Goal: Task Accomplishment & Management: Use online tool/utility

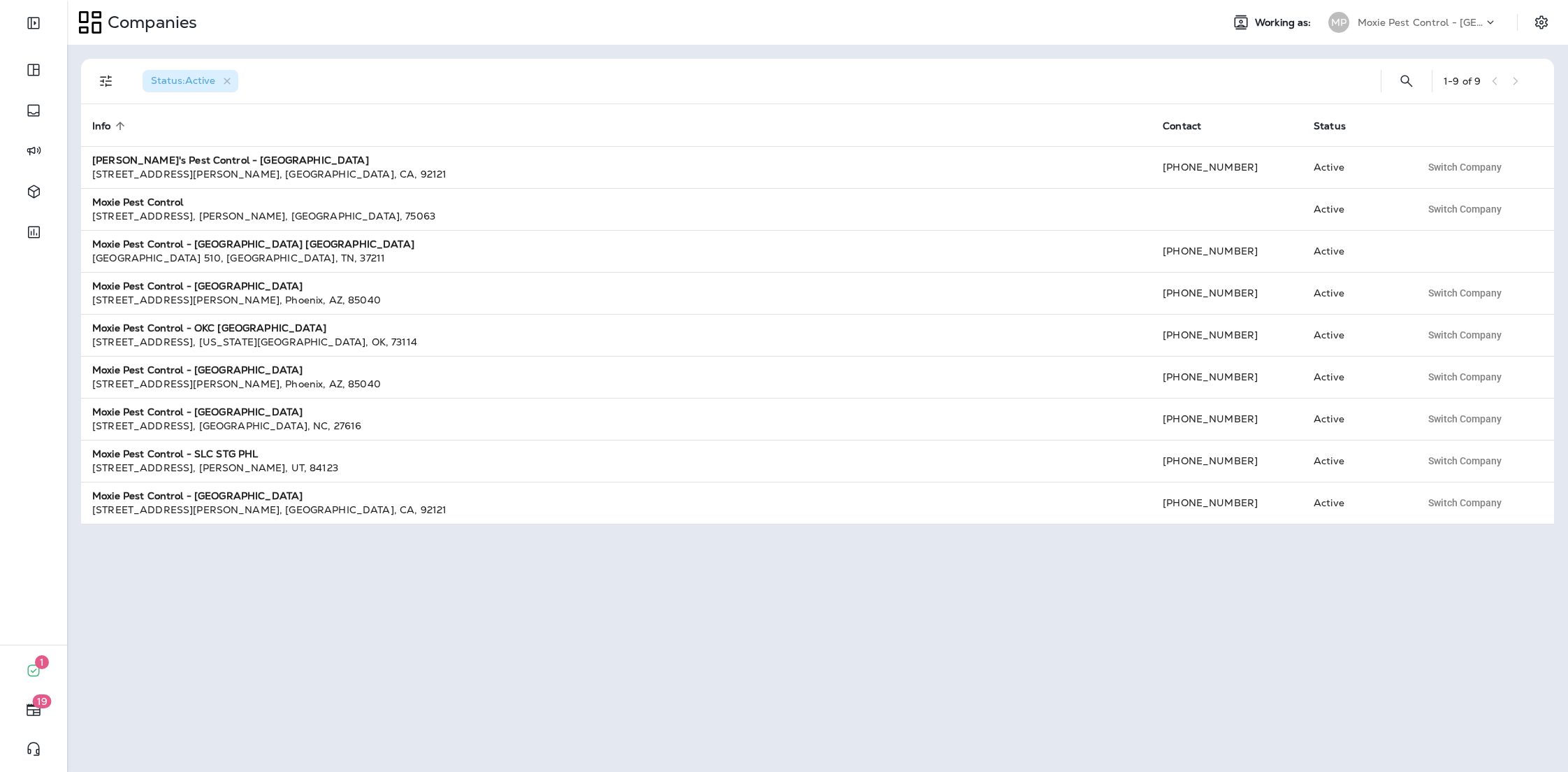
click at [1427, 23] on p "Moxie Pest Control - Nashville Hendersonville" at bounding box center [1421, 21] width 126 height 11
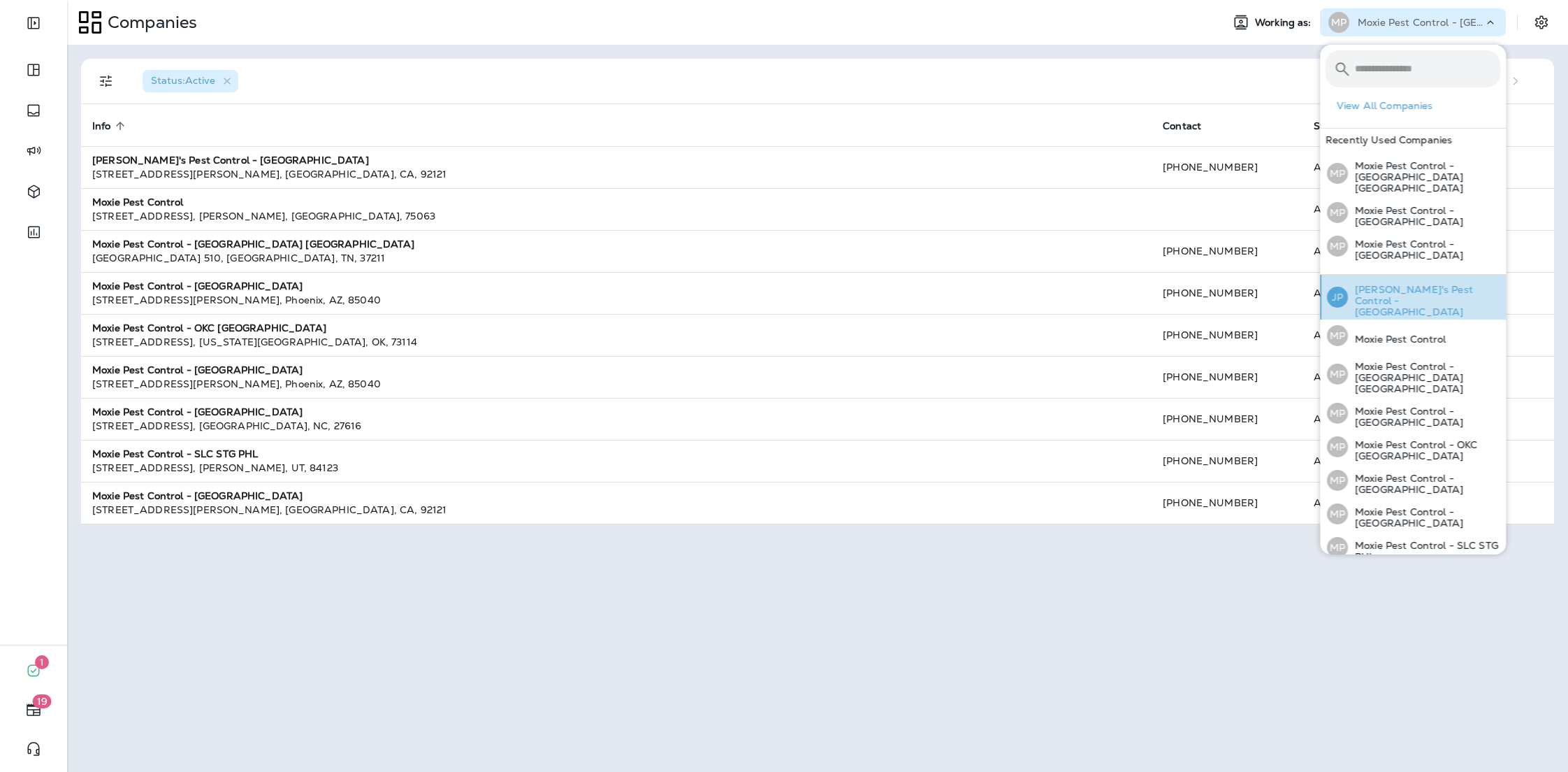
click at [1371, 285] on p "Joshua's Pest Control - San Diego" at bounding box center [1425, 301] width 152 height 33
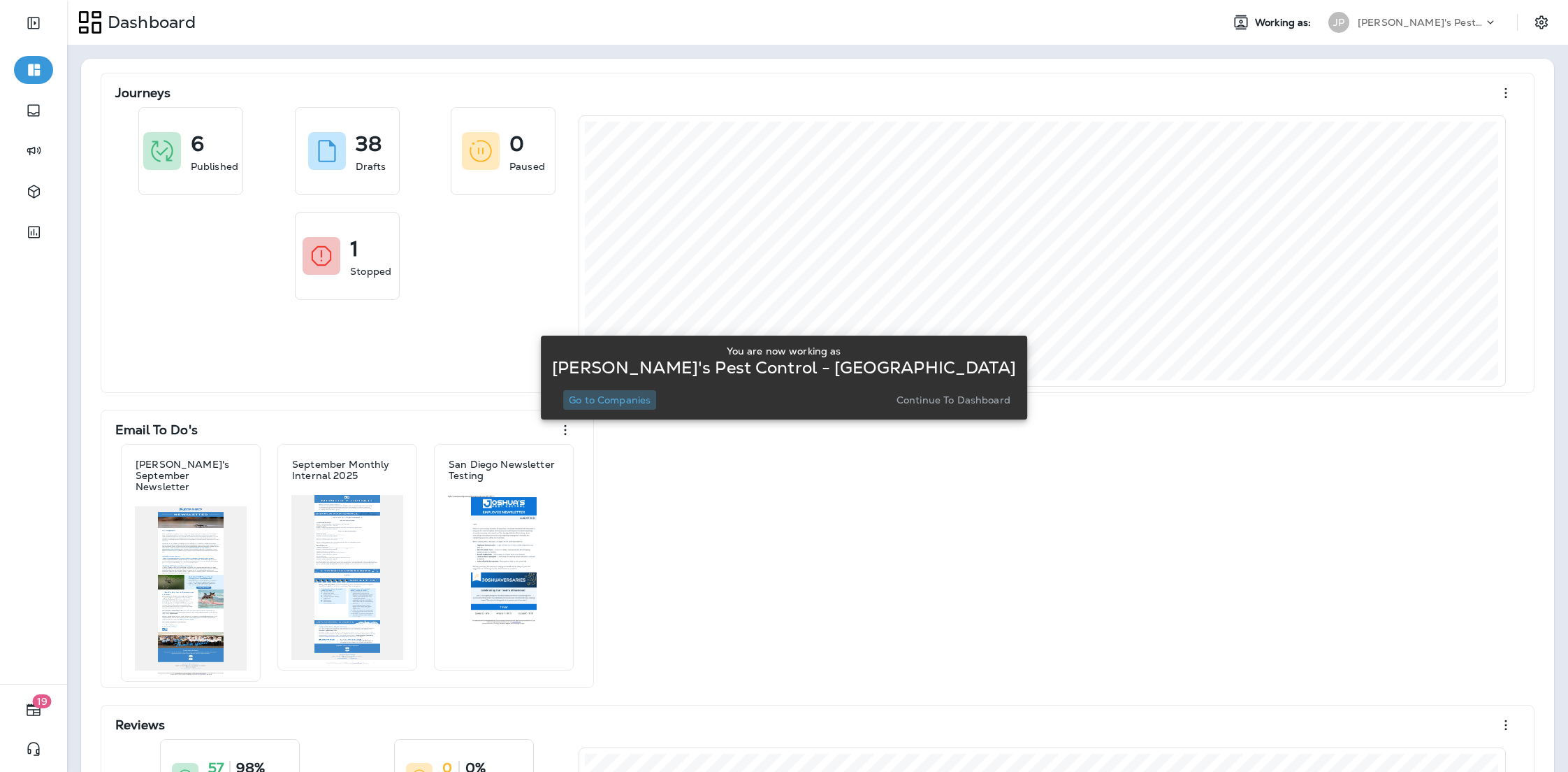
click at [616, 402] on p "Go to Companies" at bounding box center [610, 399] width 82 height 11
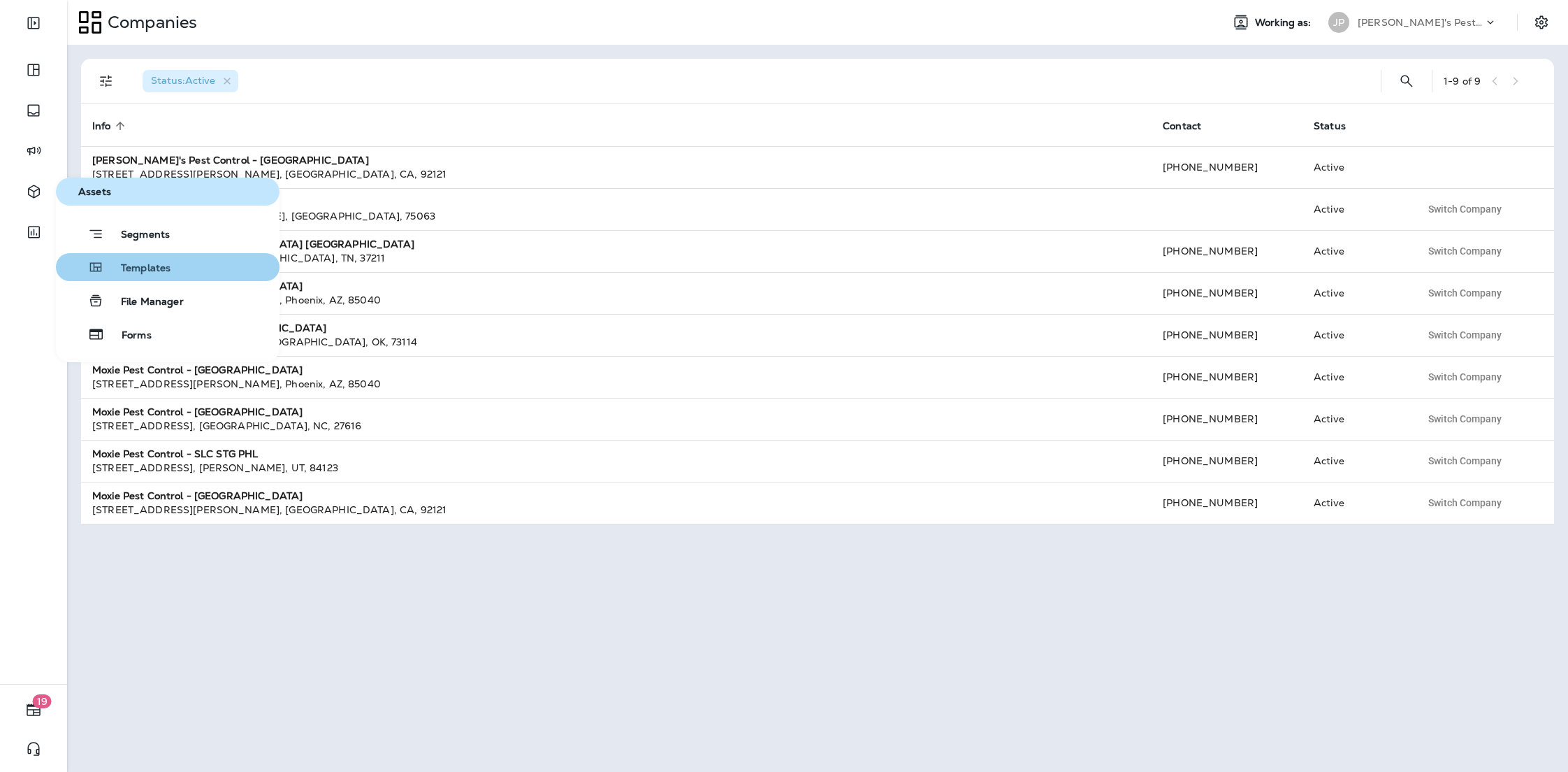
click at [131, 277] on button "Templates" at bounding box center [167, 266] width 223 height 28
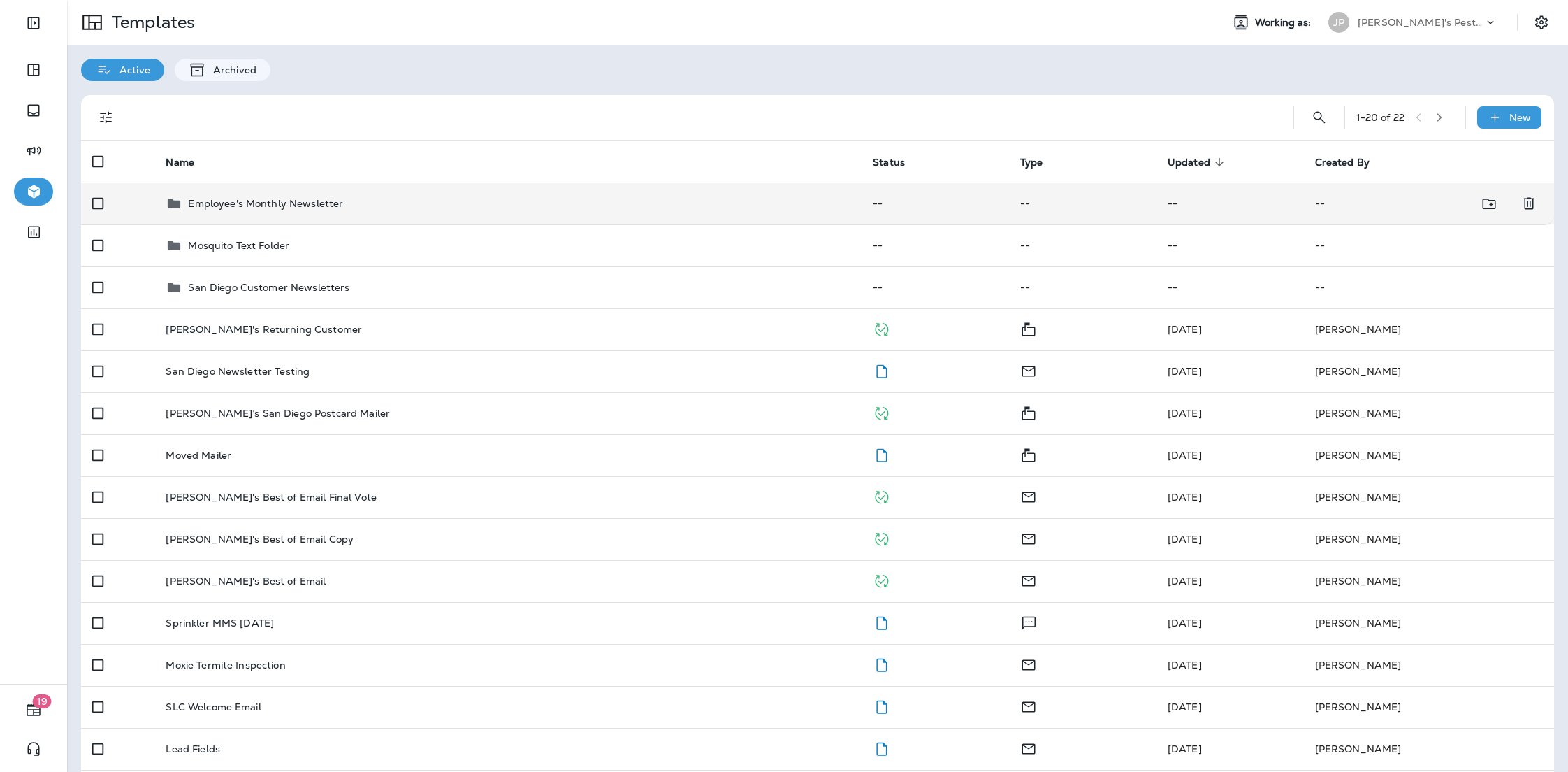
click at [421, 201] on div "Employee's Monthly Newsletter" at bounding box center [508, 203] width 685 height 17
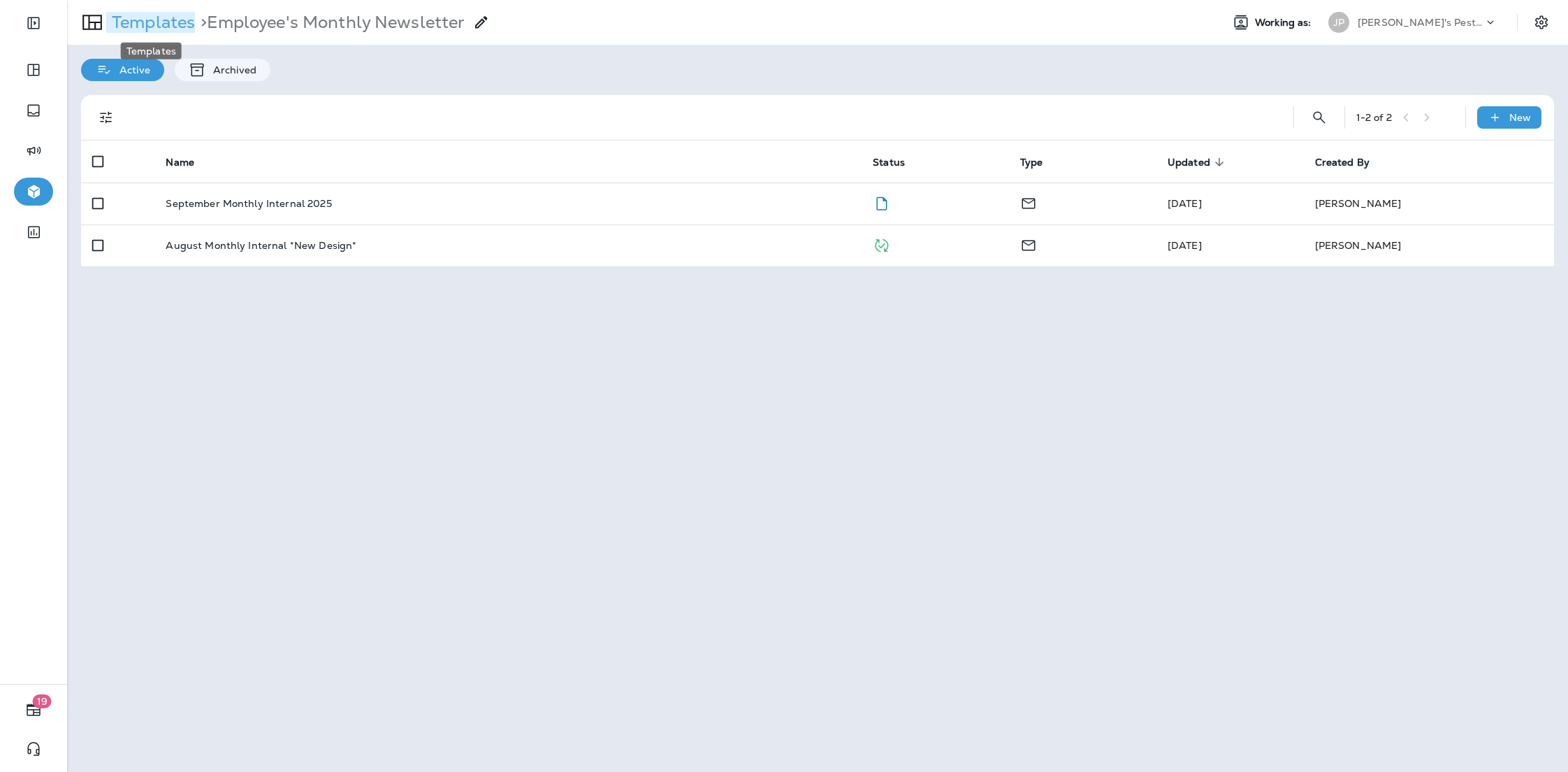
click at [112, 21] on p "Templates" at bounding box center [150, 21] width 89 height 20
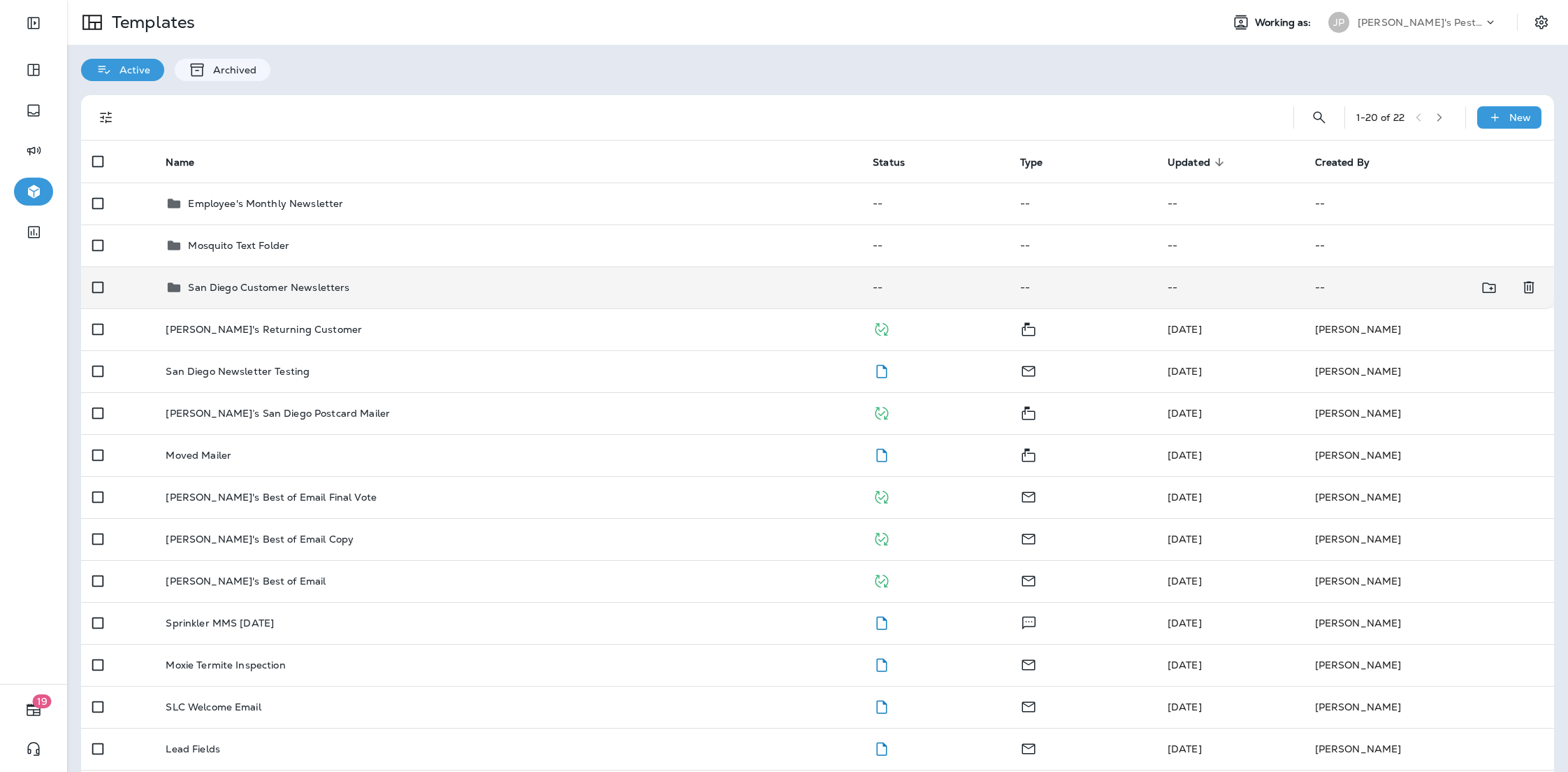
click at [328, 298] on td "San Diego Customer Newsletters" at bounding box center [507, 287] width 707 height 42
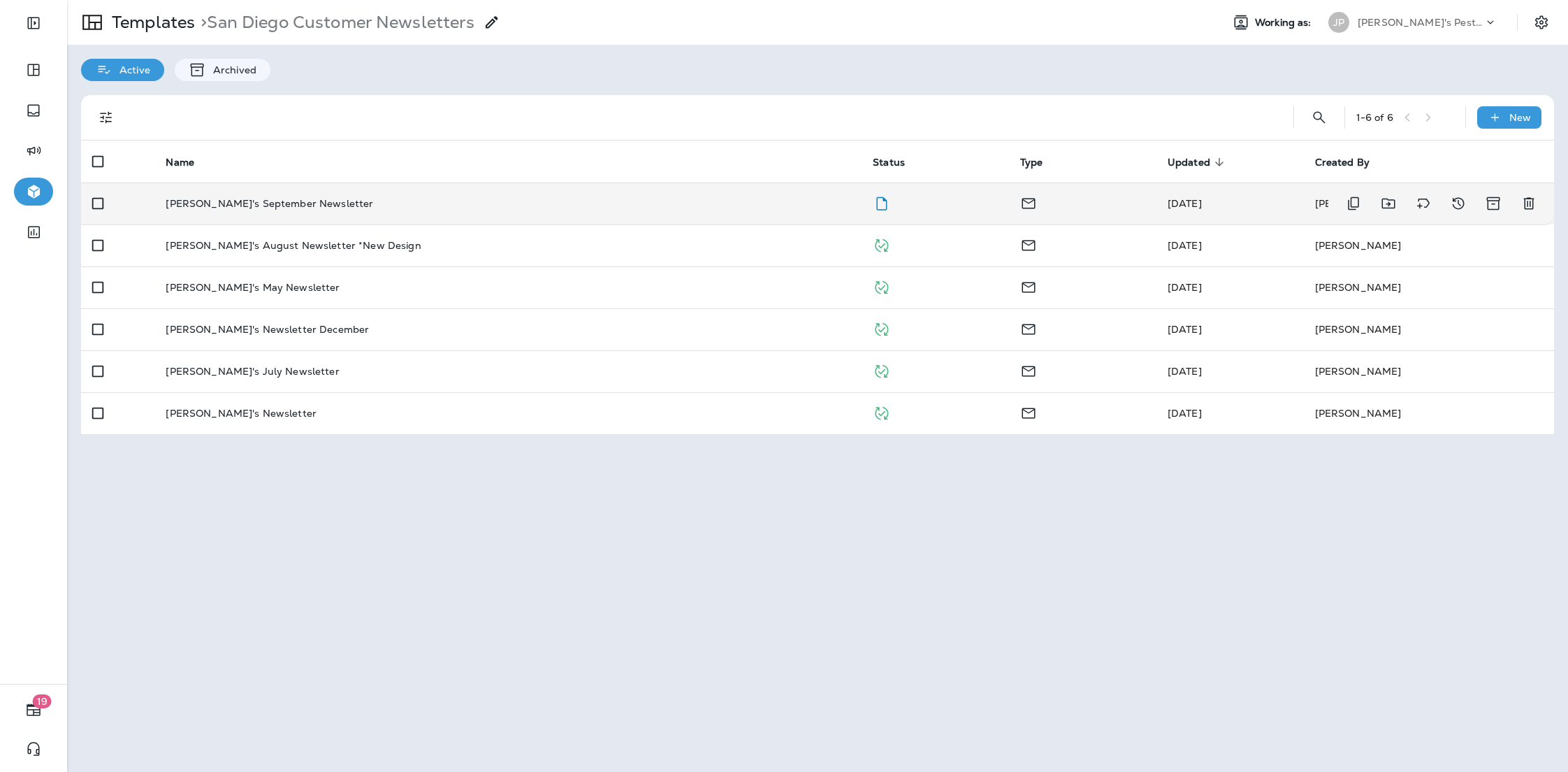
click at [295, 194] on td "Joshua's September Newsletter" at bounding box center [507, 203] width 707 height 42
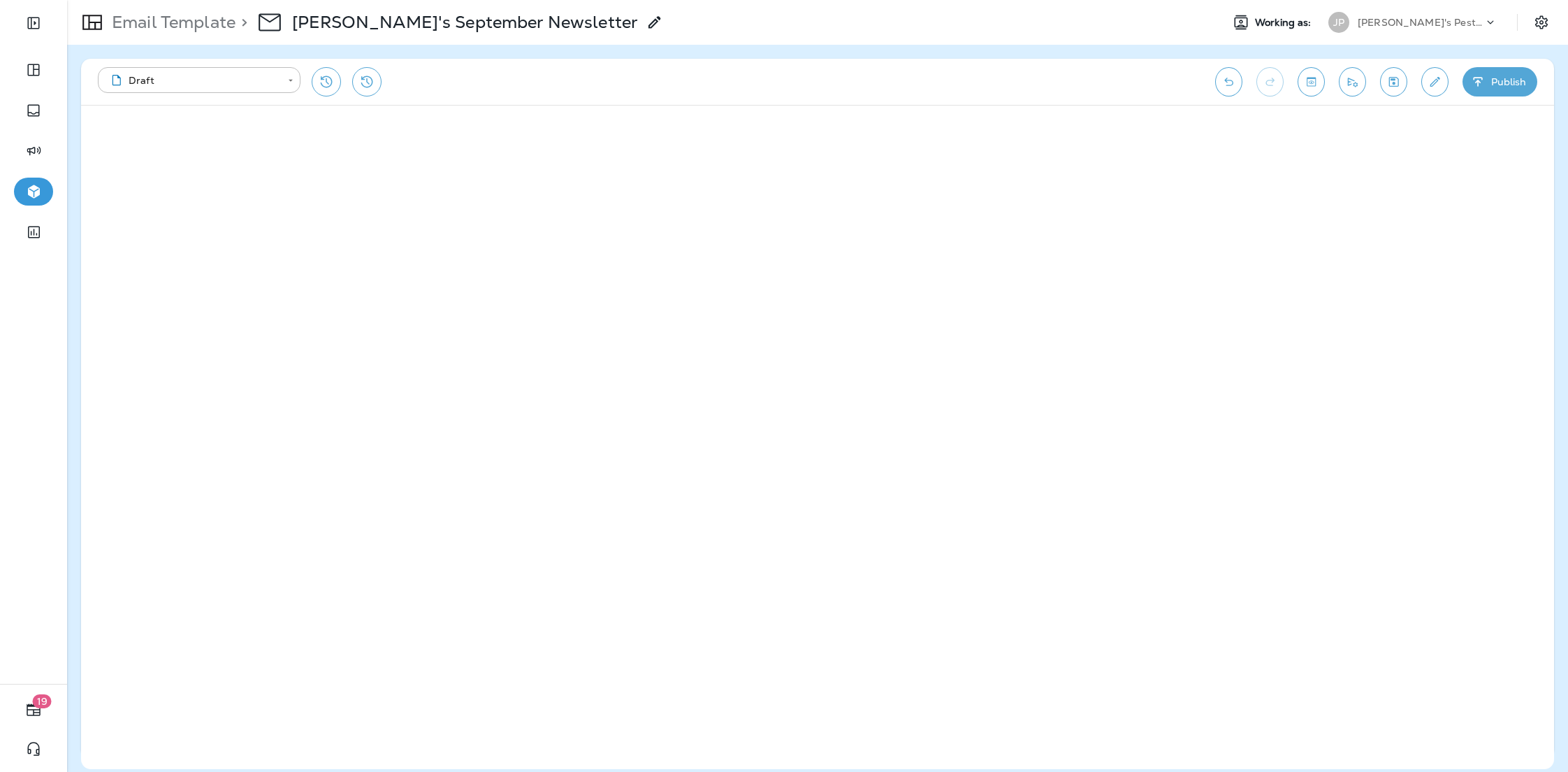
click at [1432, 20] on p "Joshua's Pest Control - San Diego" at bounding box center [1421, 21] width 126 height 11
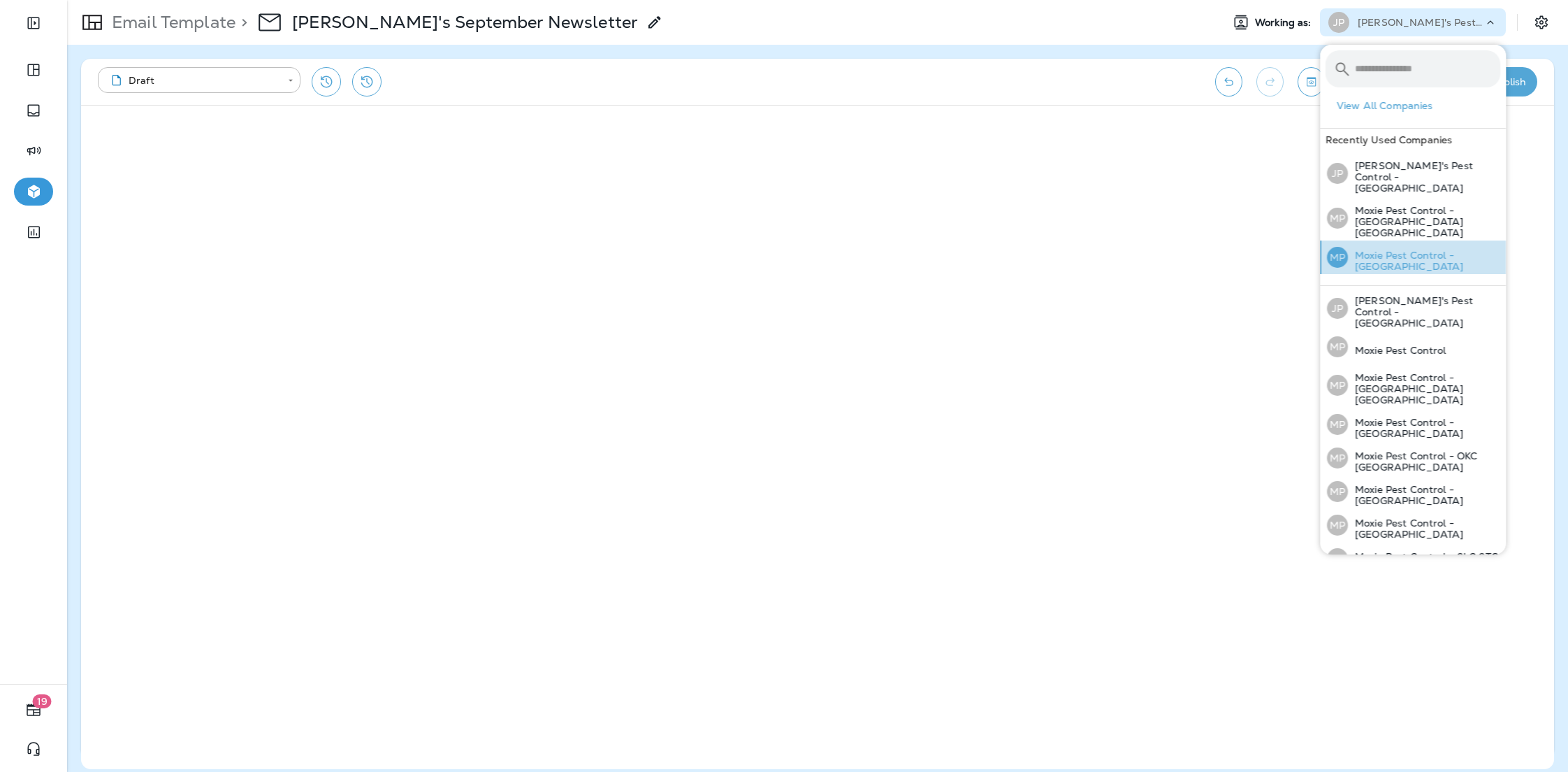
click at [1400, 250] on p "Moxie Pest Control - Phoenix" at bounding box center [1425, 261] width 152 height 22
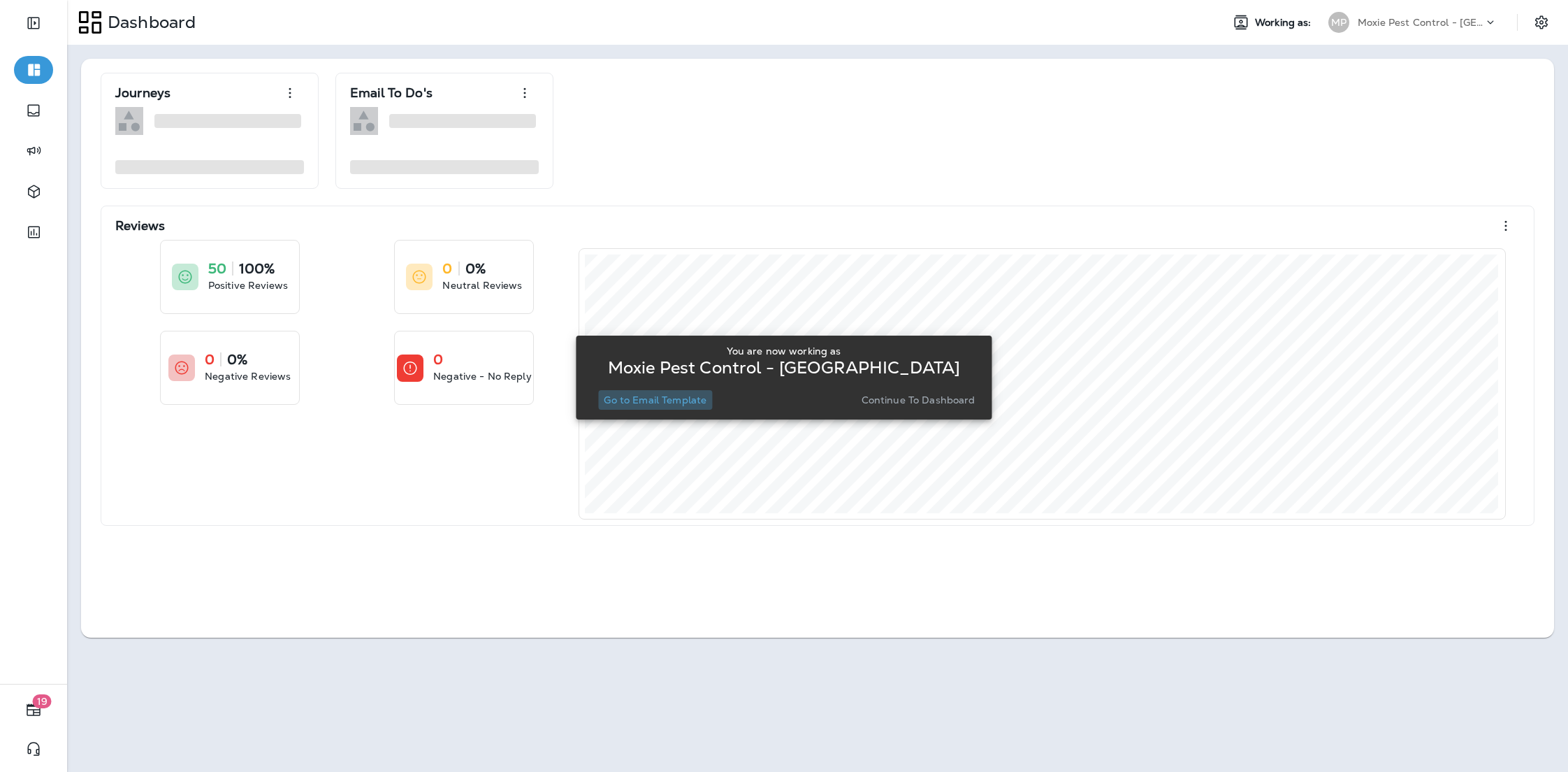
click at [670, 403] on p "Go to Email Template" at bounding box center [655, 399] width 102 height 11
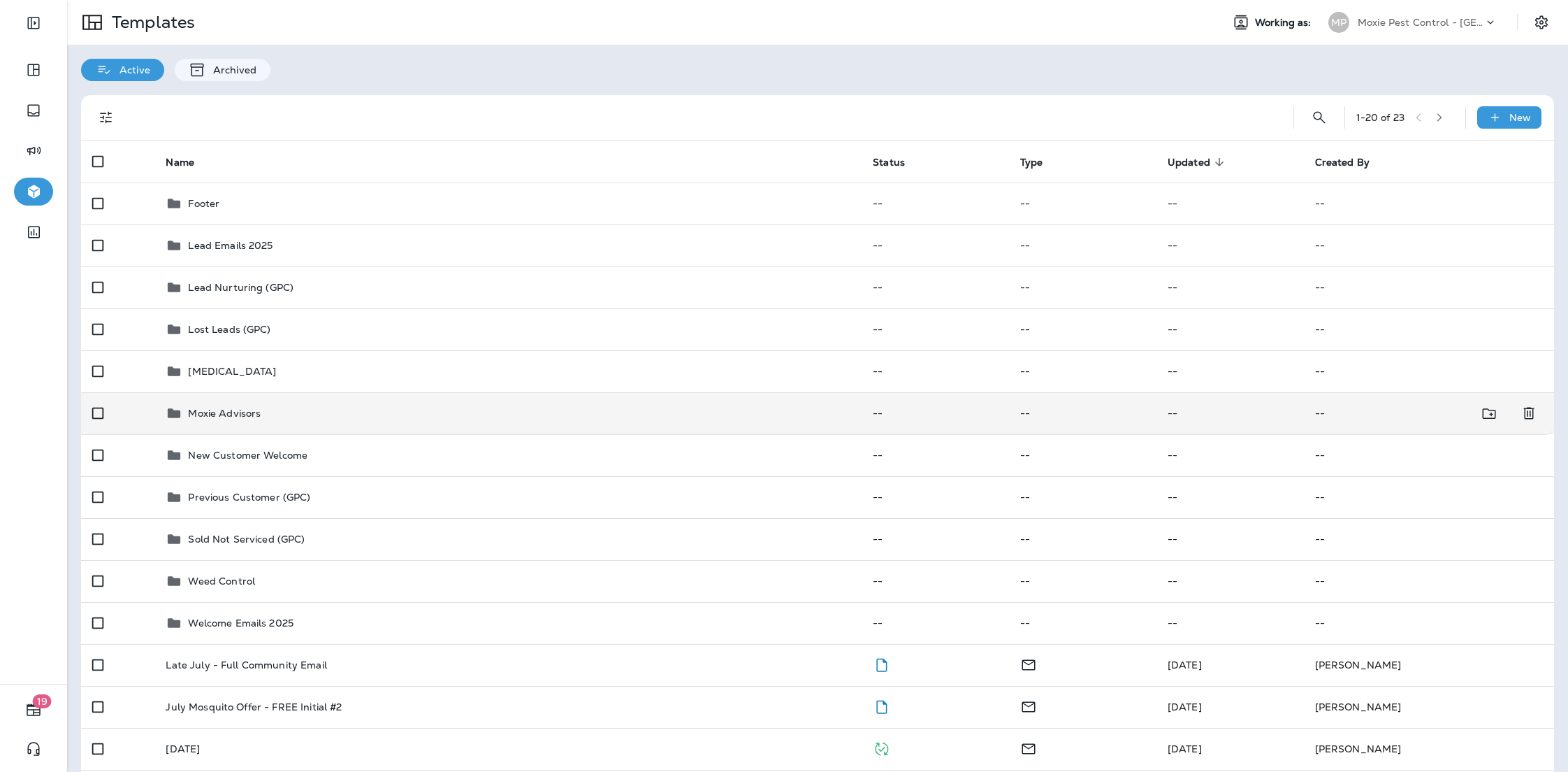
click at [271, 413] on div "Moxie Advisors" at bounding box center [508, 413] width 685 height 17
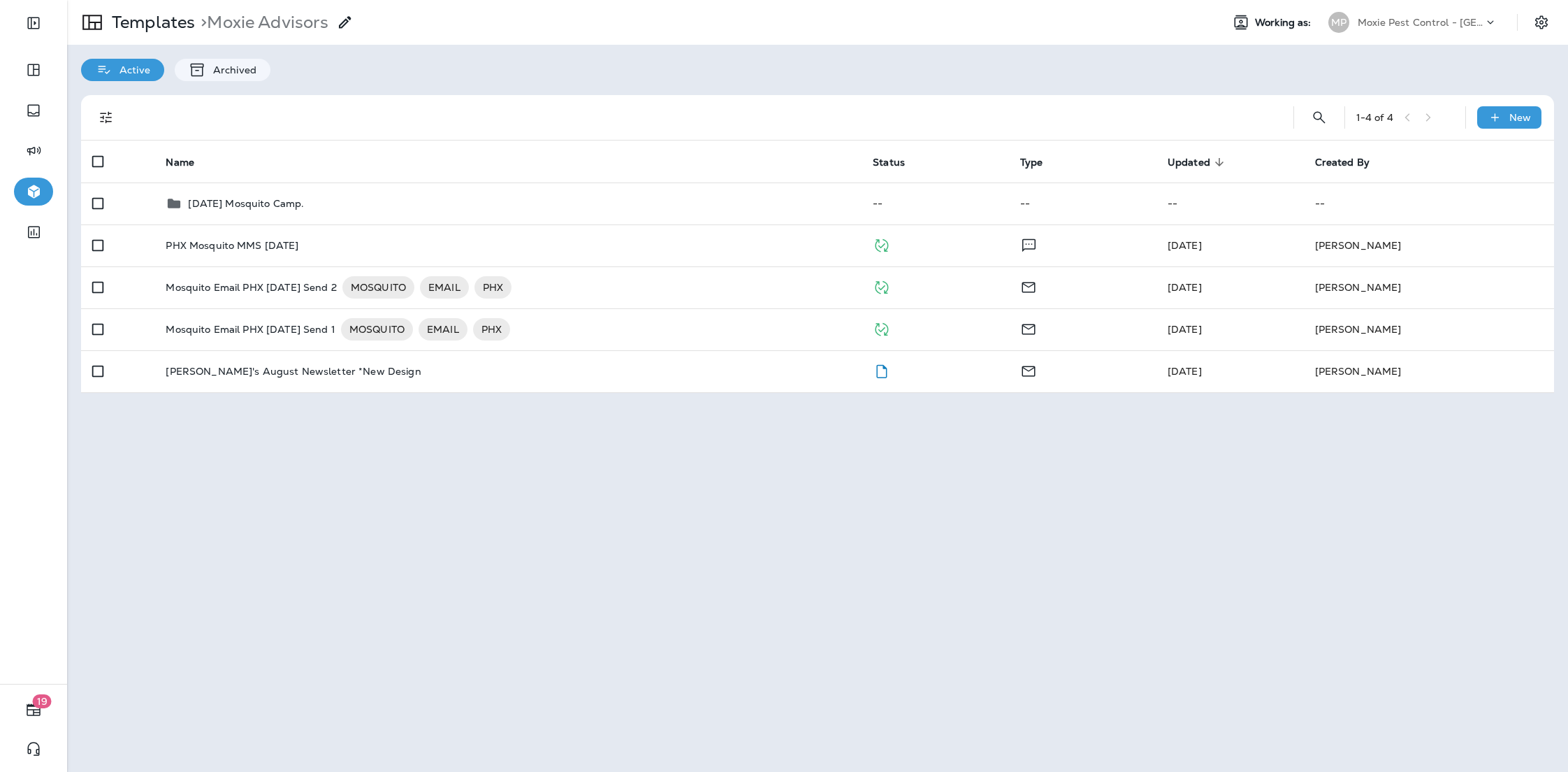
click at [1423, 11] on div "MP Moxie Pest Control - Phoenix" at bounding box center [1413, 22] width 186 height 28
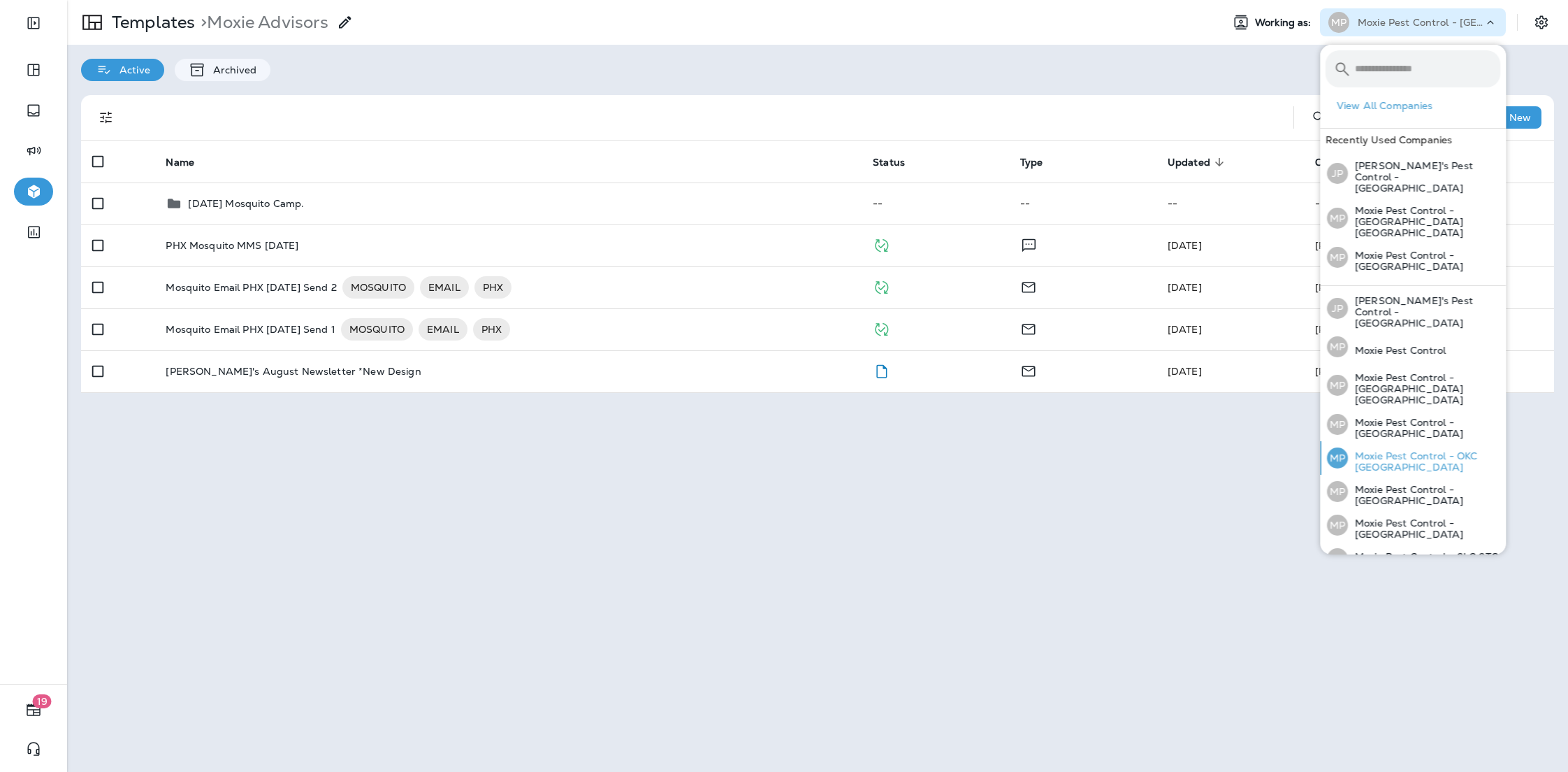
click at [1413, 450] on p "Moxie Pest Control - OKC [GEOGRAPHIC_DATA]" at bounding box center [1425, 461] width 152 height 22
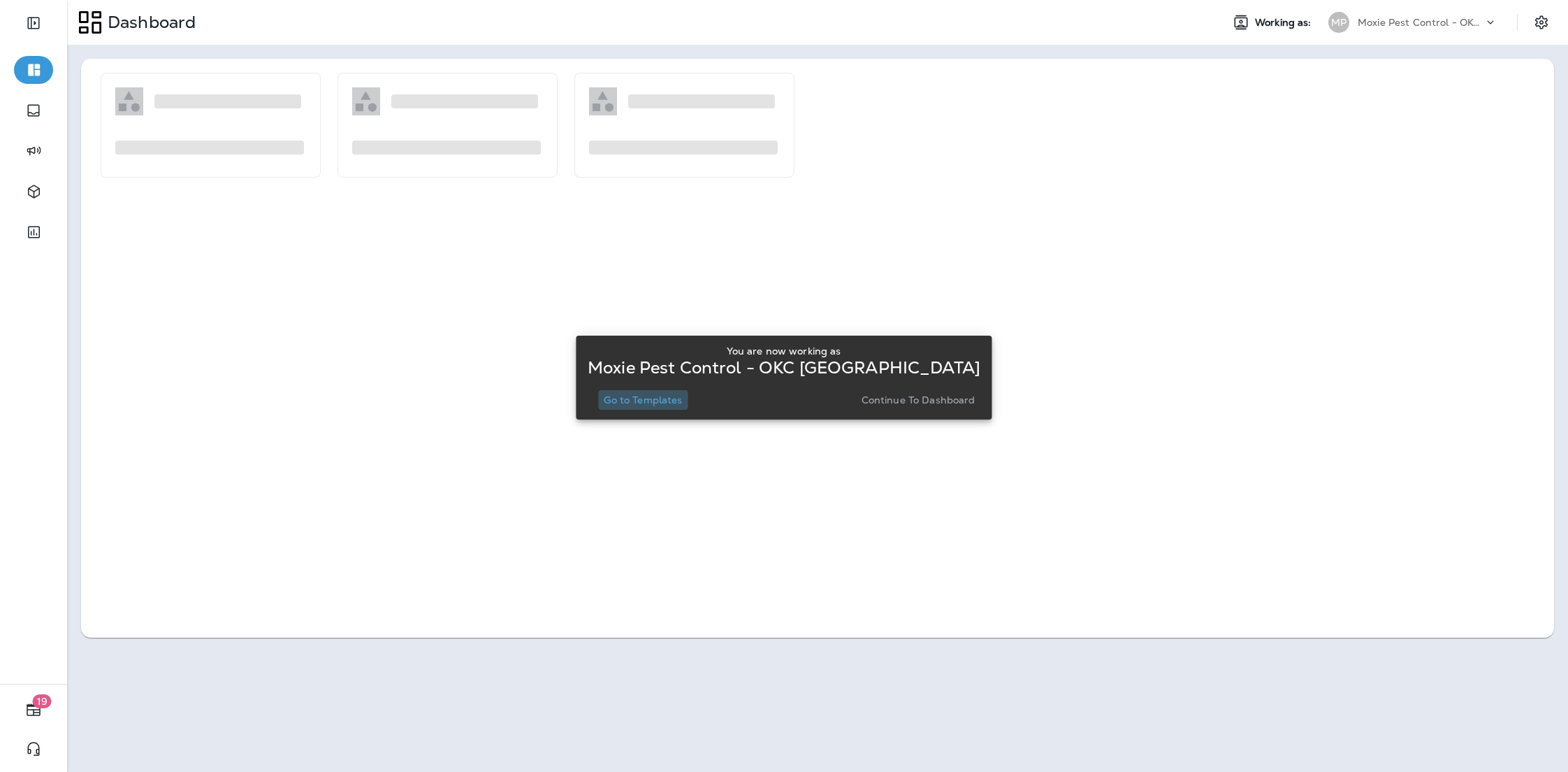
click at [635, 399] on p "Go to Templates" at bounding box center [643, 399] width 78 height 11
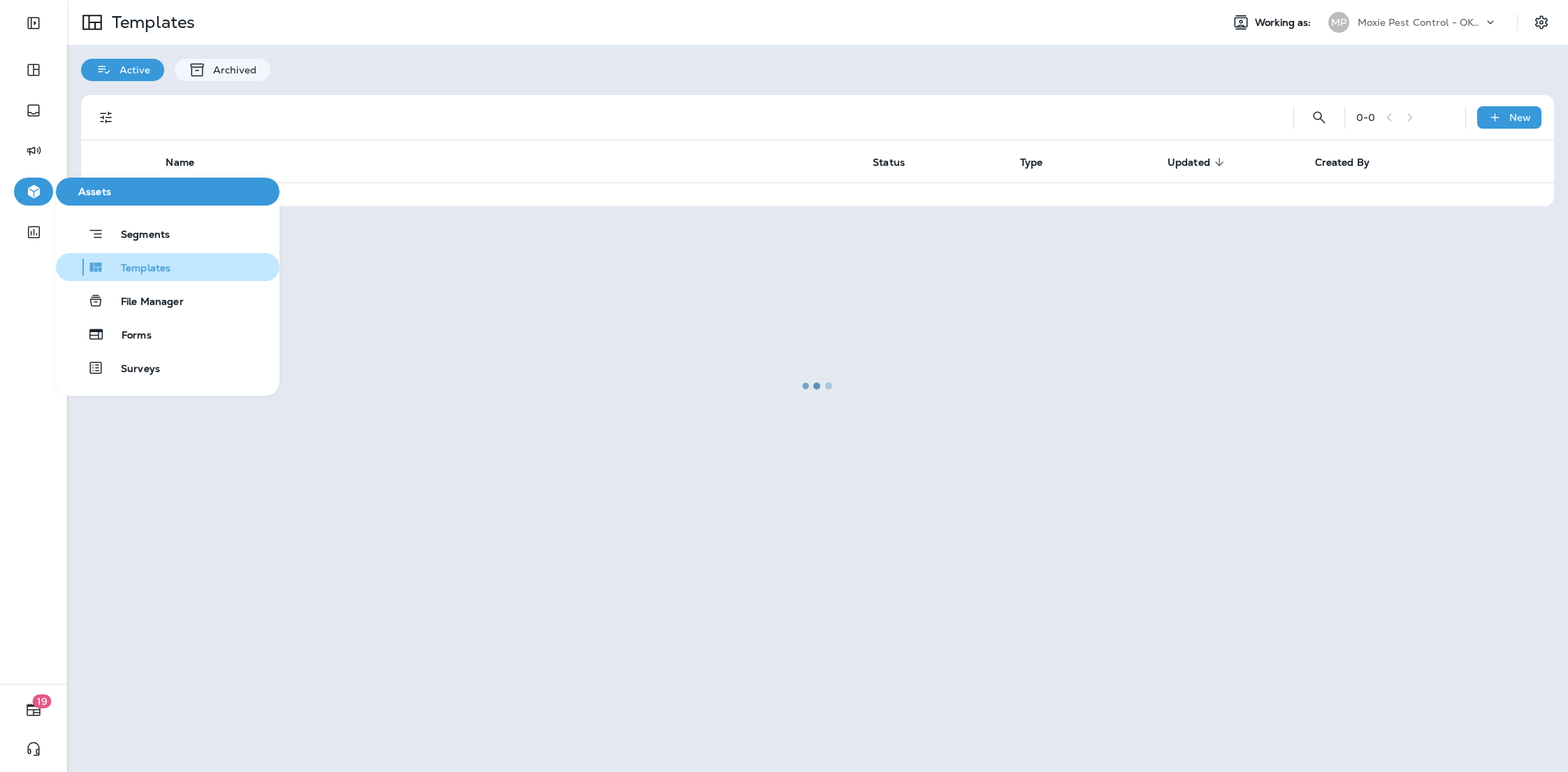
click at [146, 263] on span "Templates" at bounding box center [138, 269] width 66 height 14
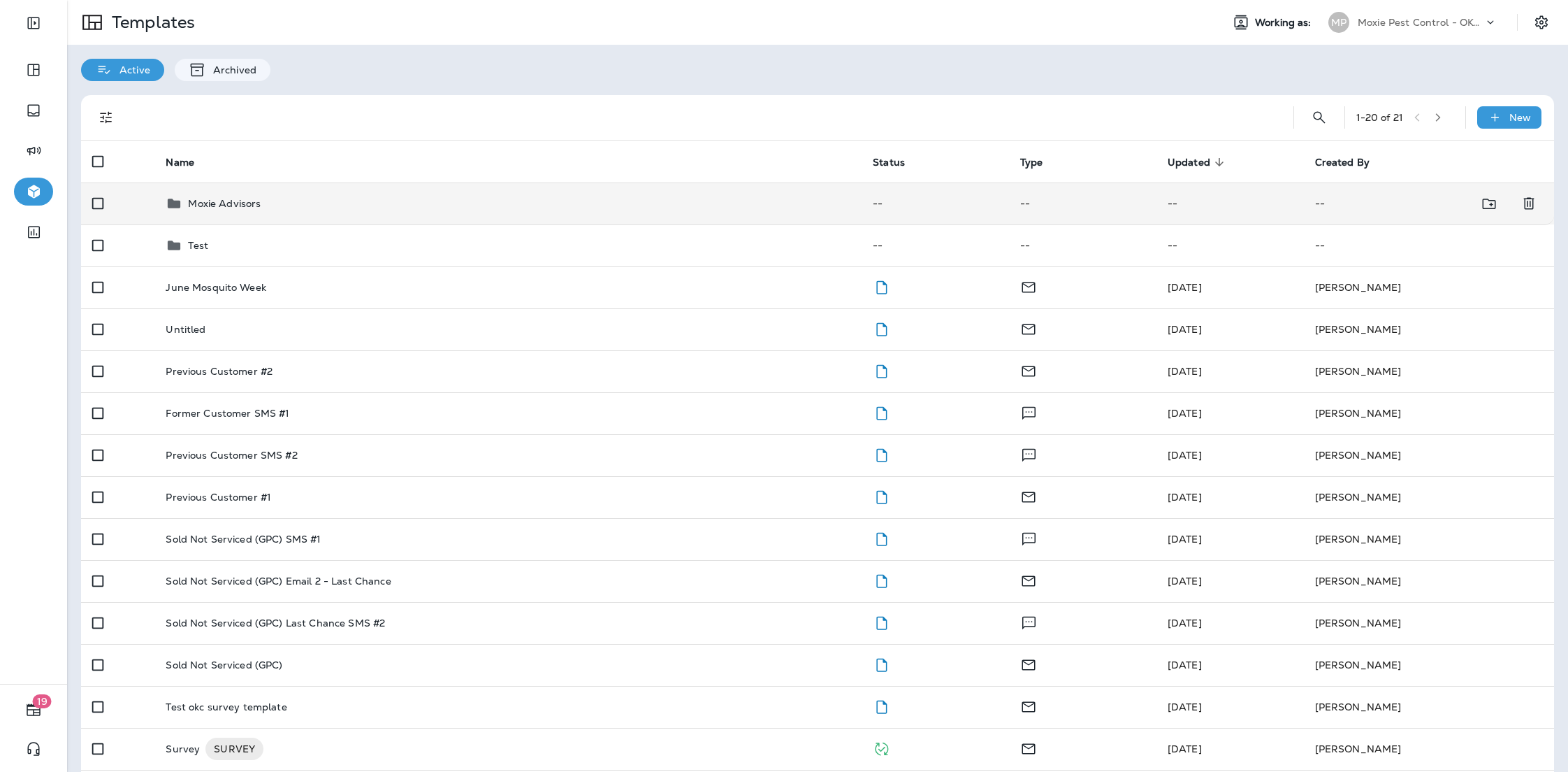
click at [197, 204] on p "Moxie Advisors" at bounding box center [224, 203] width 72 height 11
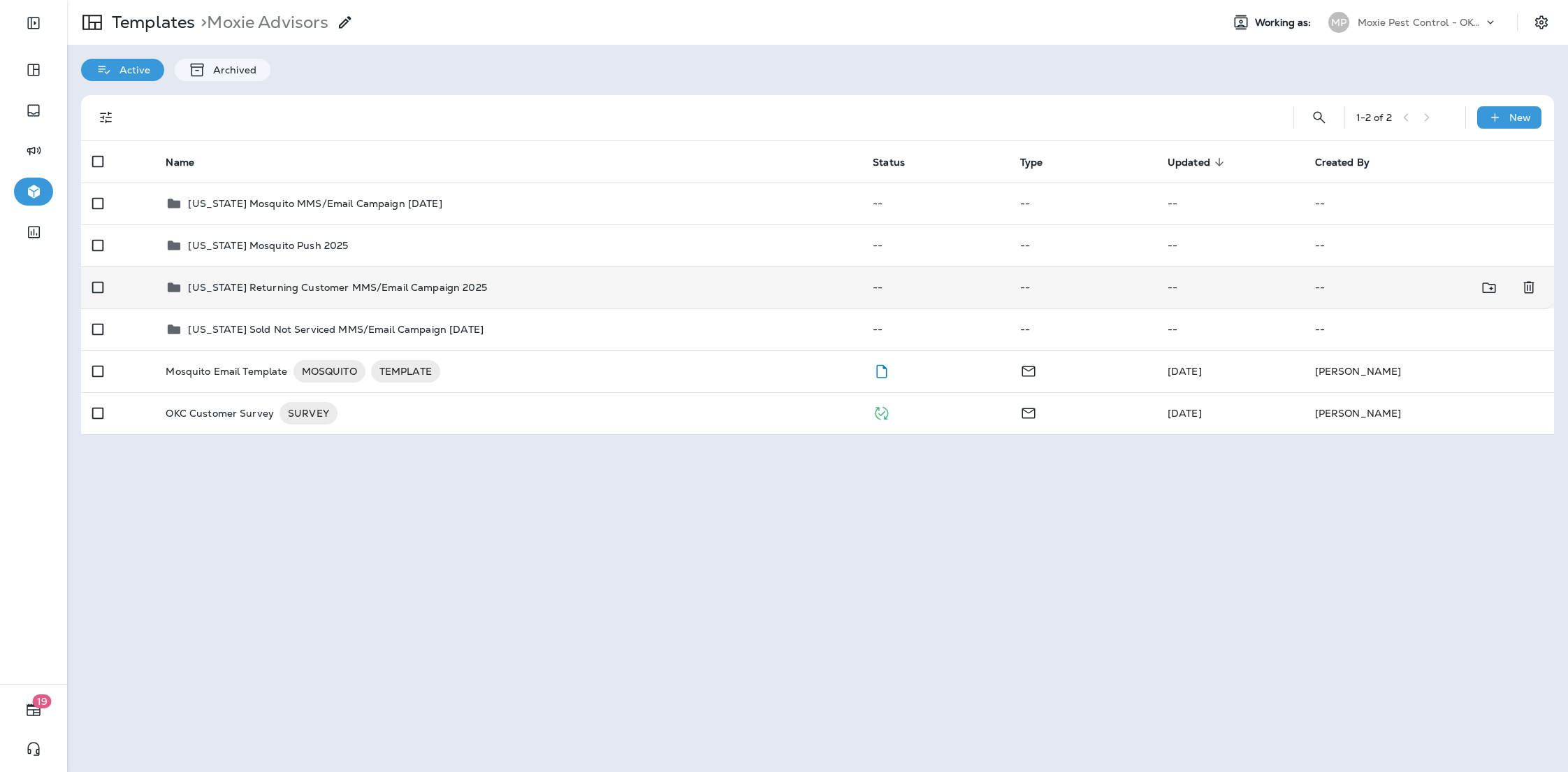
click at [424, 295] on div "Oklahoma Returning Customer MMS/Email Campaign 2025" at bounding box center [338, 287] width 299 height 17
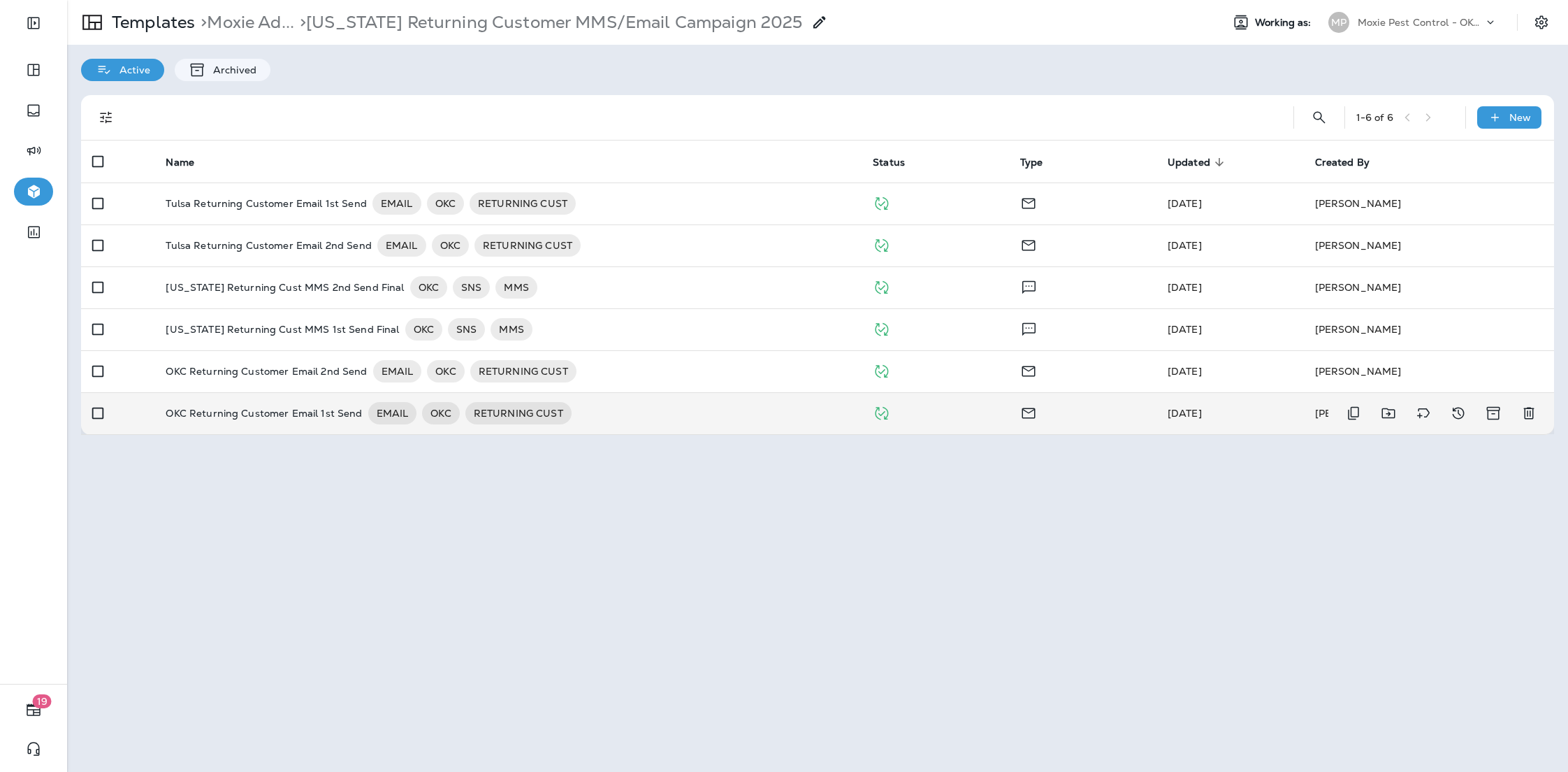
click at [254, 417] on p "OKC Returning Customer Email 1st Send" at bounding box center [263, 413] width 196 height 22
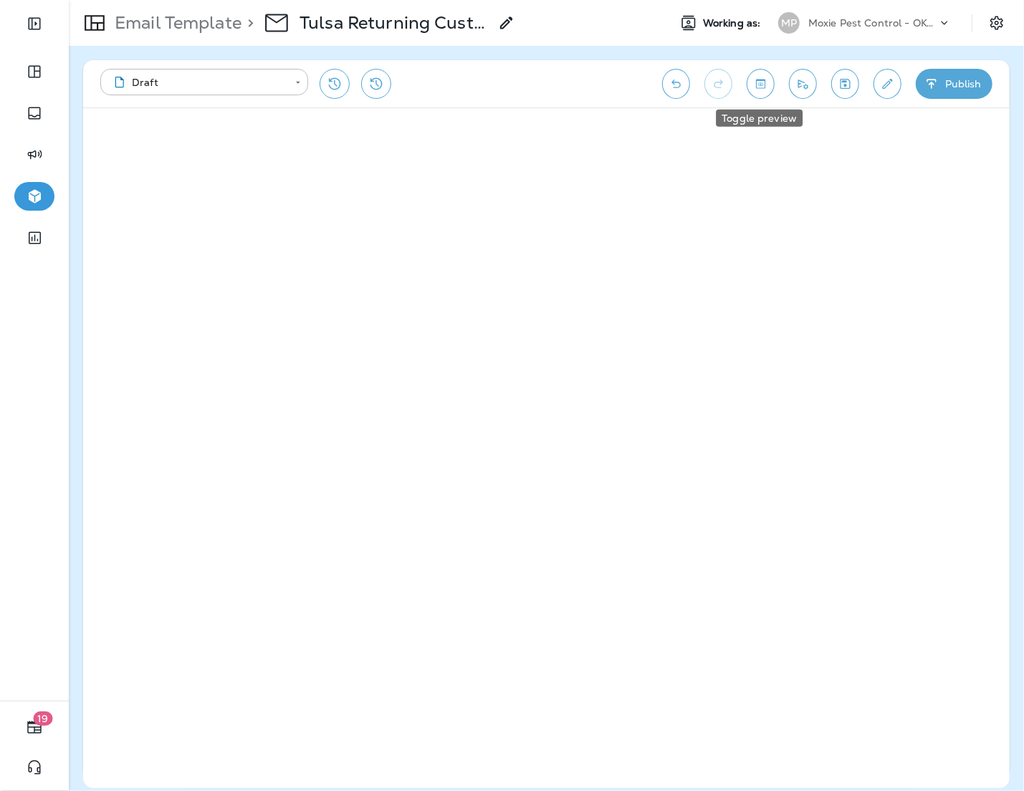
click at [752, 95] on button "Toggle preview" at bounding box center [760, 84] width 28 height 30
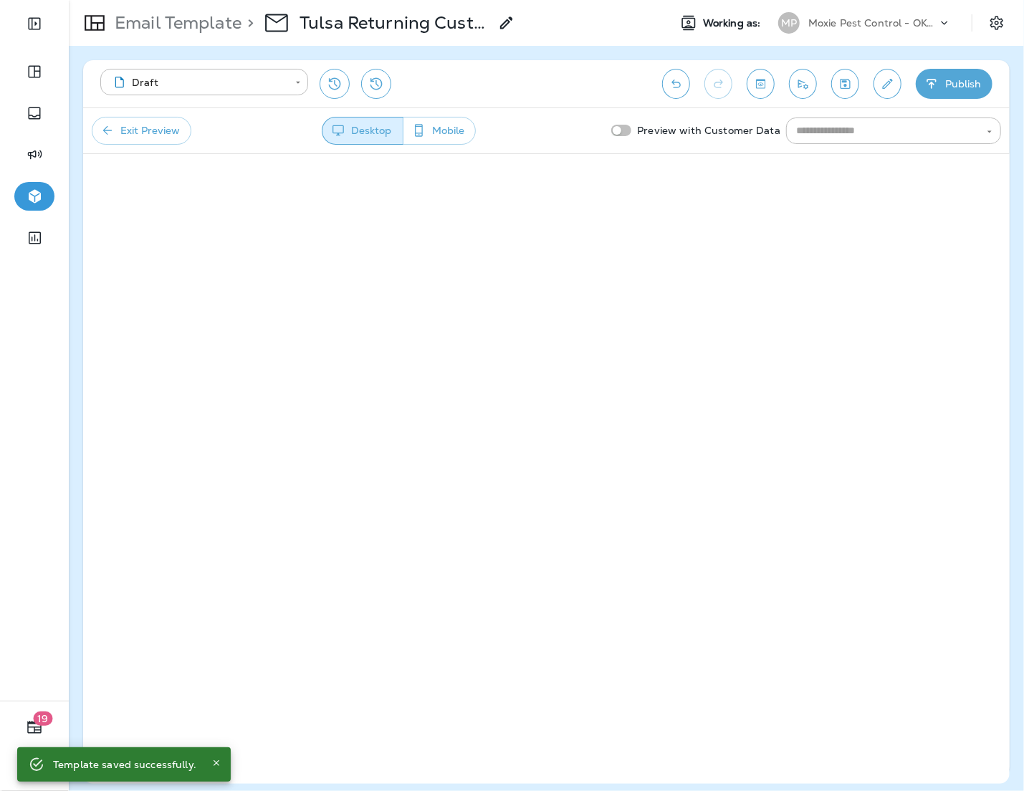
click at [446, 134] on button "Mobile" at bounding box center [439, 131] width 73 height 28
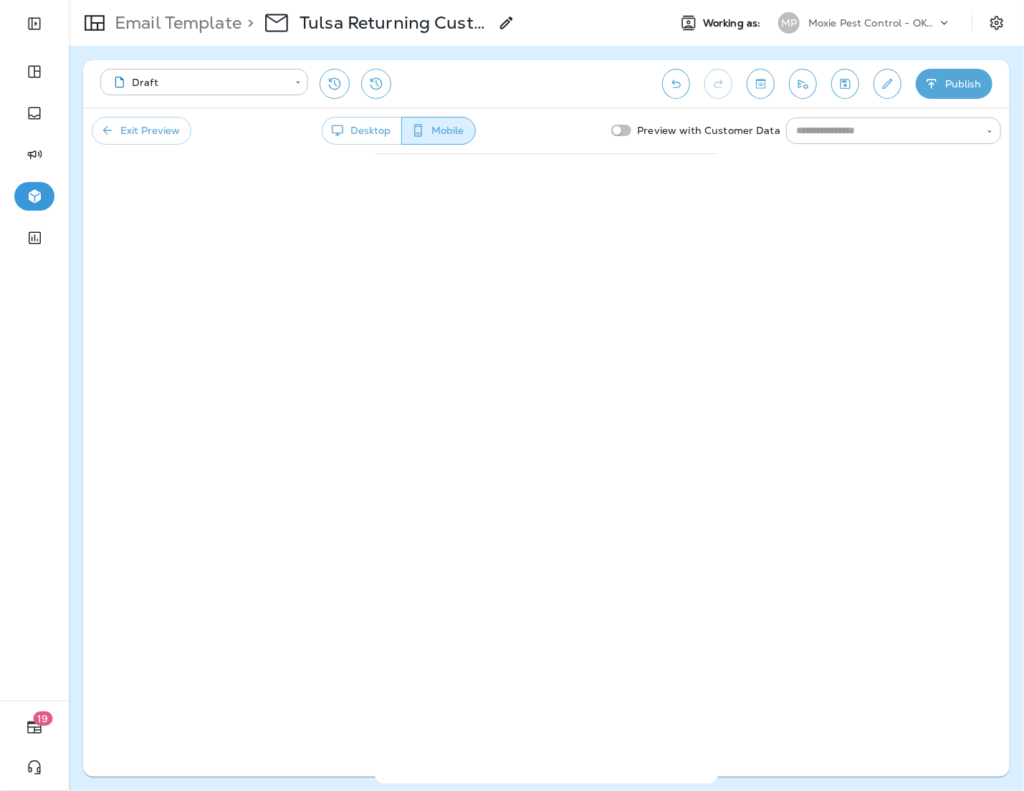
click at [143, 130] on button "Exit Preview" at bounding box center [142, 131] width 100 height 28
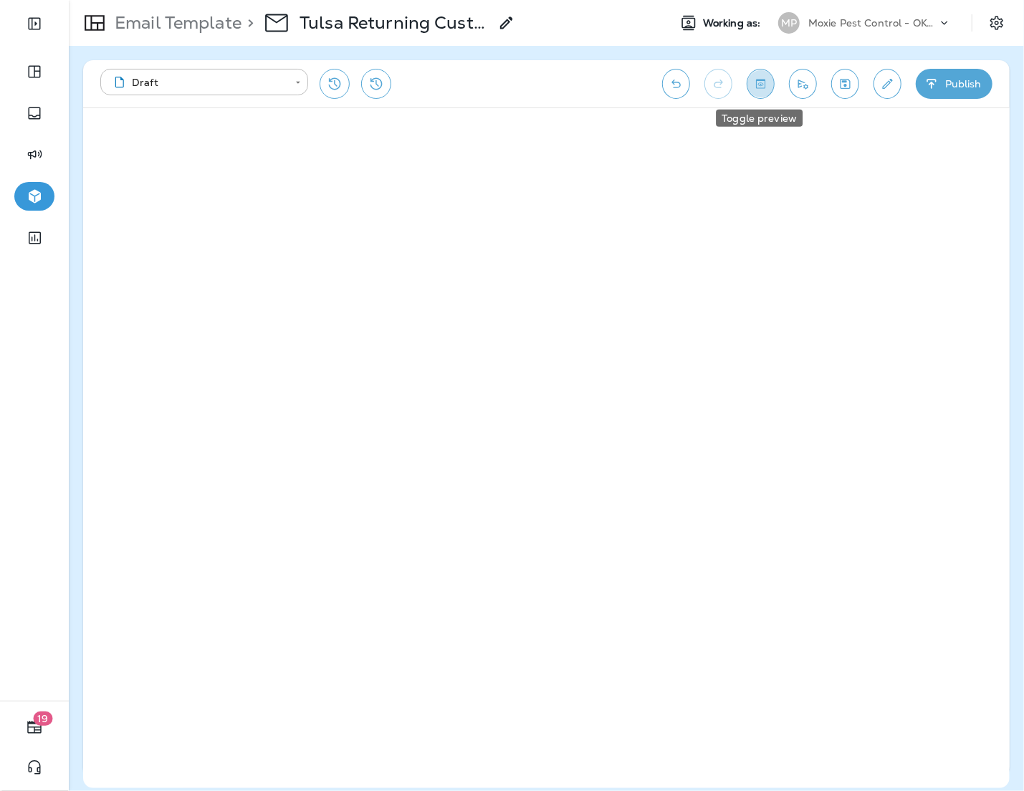
click at [756, 86] on icon "Toggle preview" at bounding box center [760, 84] width 15 height 14
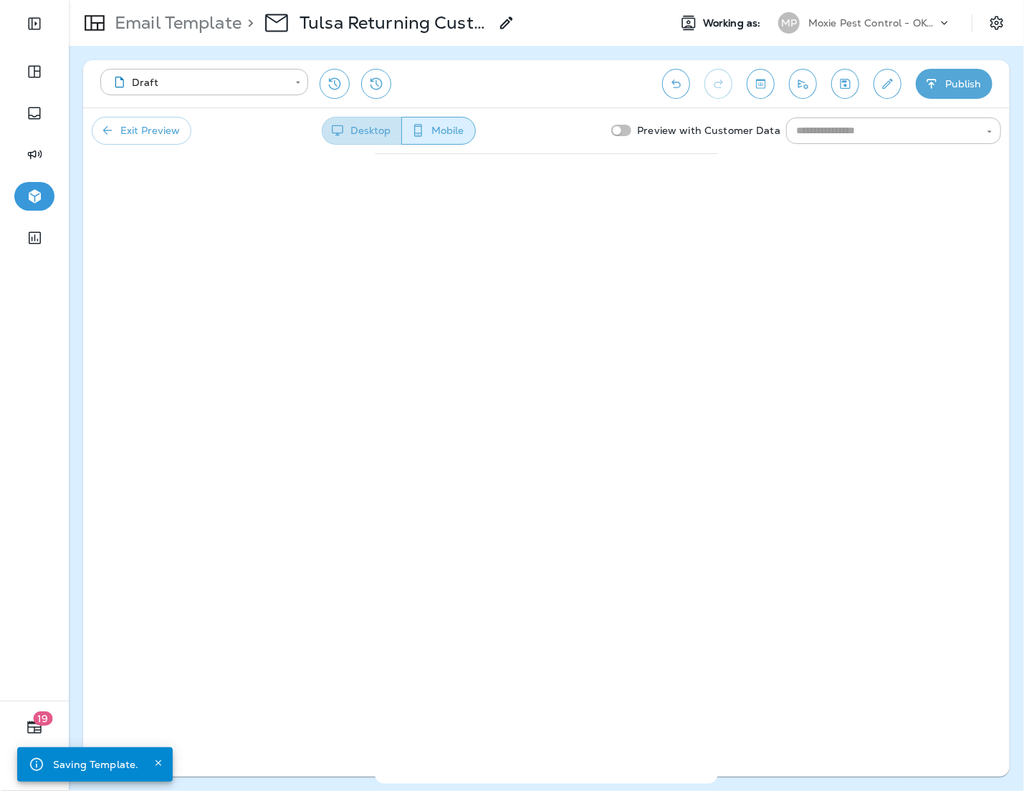
click at [350, 122] on button "Desktop" at bounding box center [362, 131] width 80 height 28
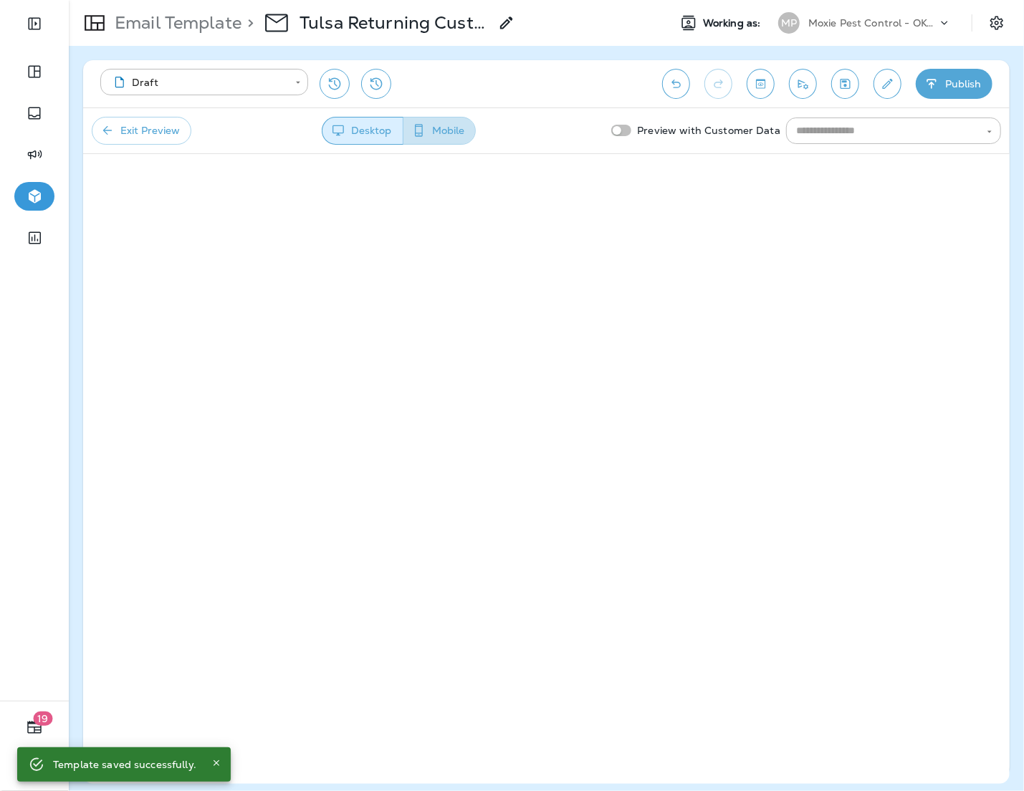
click at [440, 128] on button "Mobile" at bounding box center [439, 131] width 73 height 28
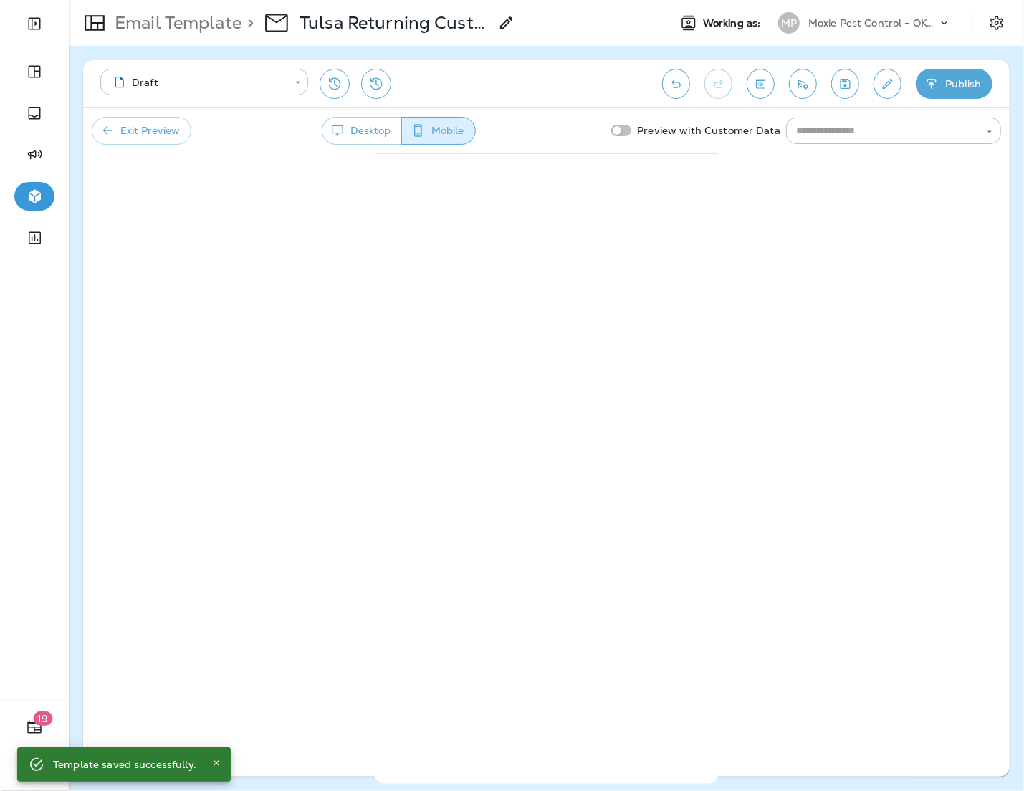
click at [142, 138] on button "Exit Preview" at bounding box center [142, 131] width 100 height 28
